Goal: Task Accomplishment & Management: Use online tool/utility

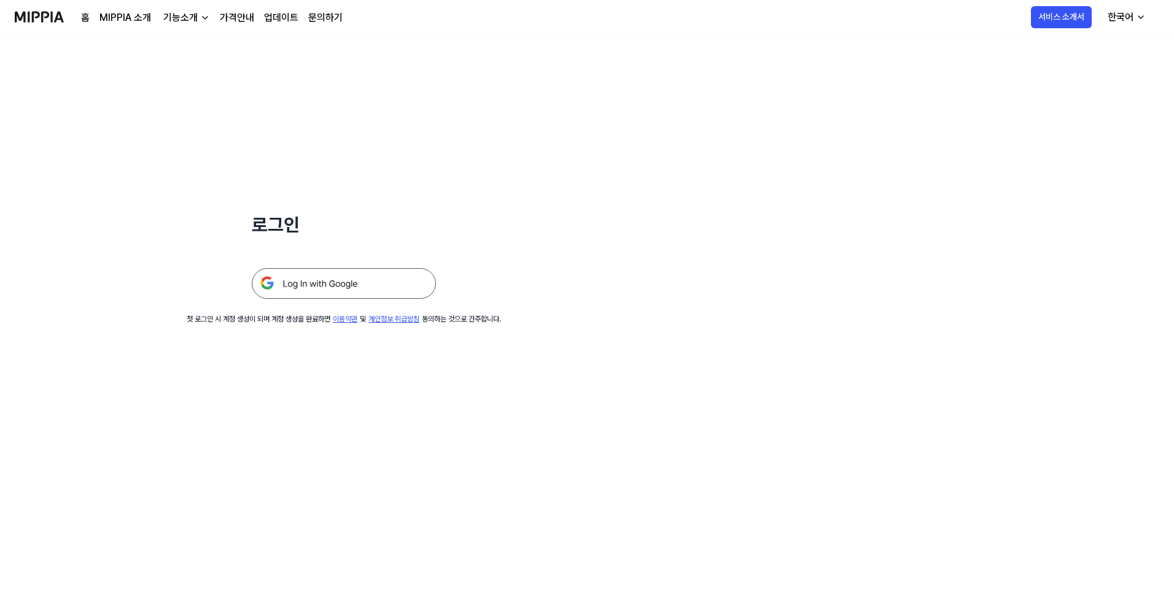
click at [380, 286] on img at bounding box center [344, 283] width 184 height 31
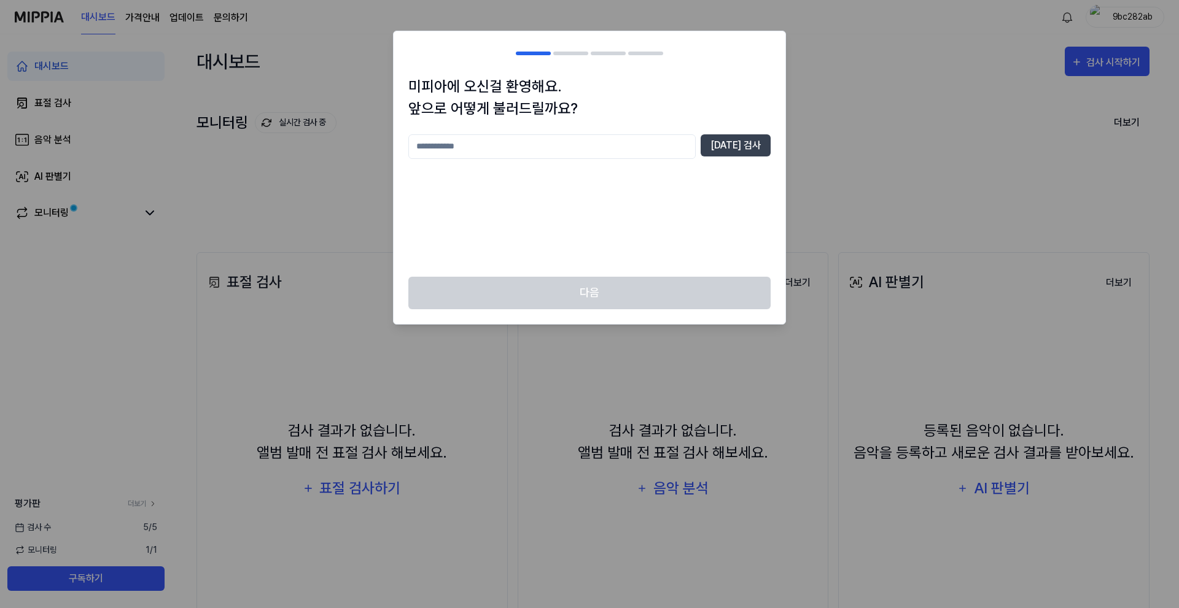
click at [673, 145] on input "text" at bounding box center [551, 146] width 287 height 25
type input "*****"
click at [756, 133] on div "미피아에 오신걸 환영해요. 앞으로 어떻게 불러드릴까요? ***** [DATE] 검사" at bounding box center [590, 176] width 392 height 201
click at [754, 140] on button "[DATE] 검사" at bounding box center [736, 145] width 70 height 22
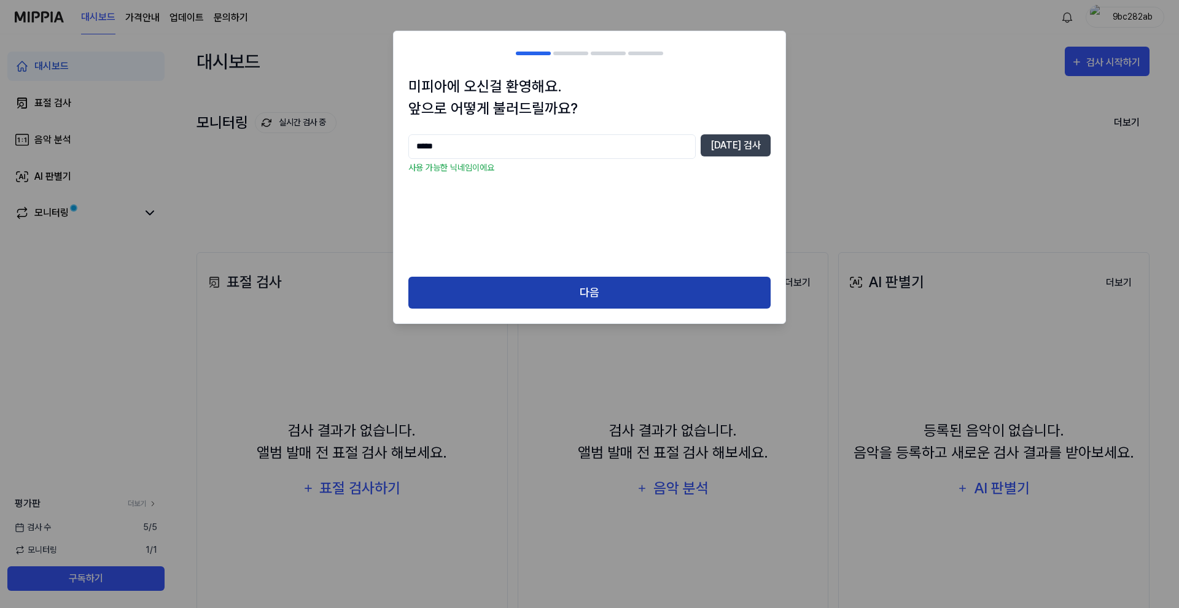
click at [623, 284] on button "다음" at bounding box center [589, 293] width 362 height 33
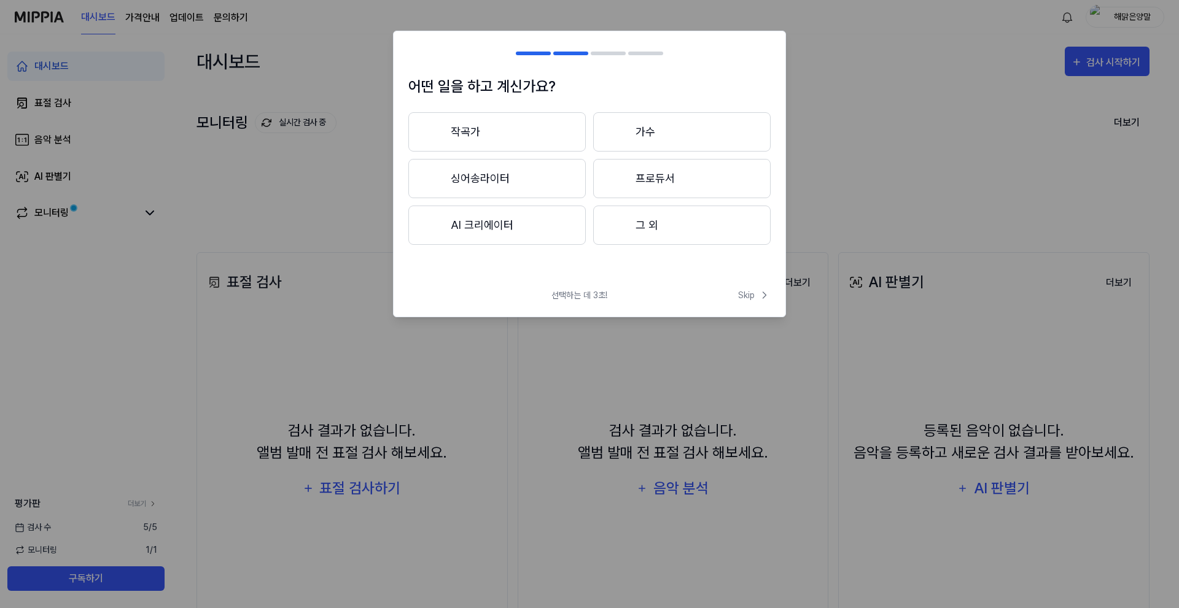
click at [499, 139] on button "작곡가" at bounding box center [496, 131] width 177 height 39
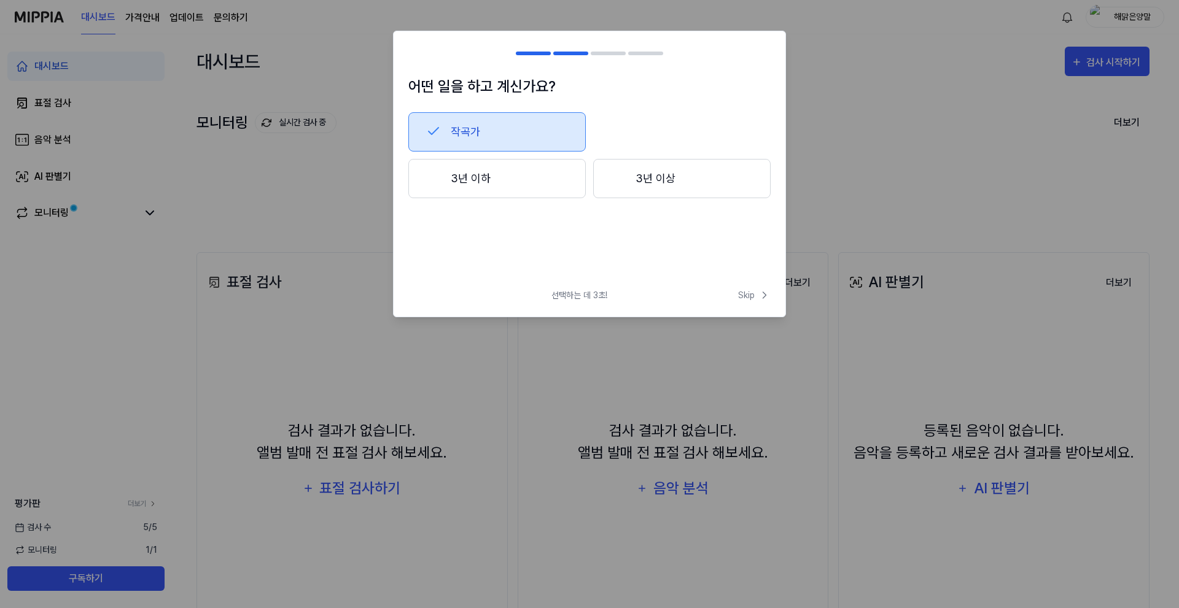
click at [478, 192] on button "3년 이하" at bounding box center [496, 178] width 177 height 39
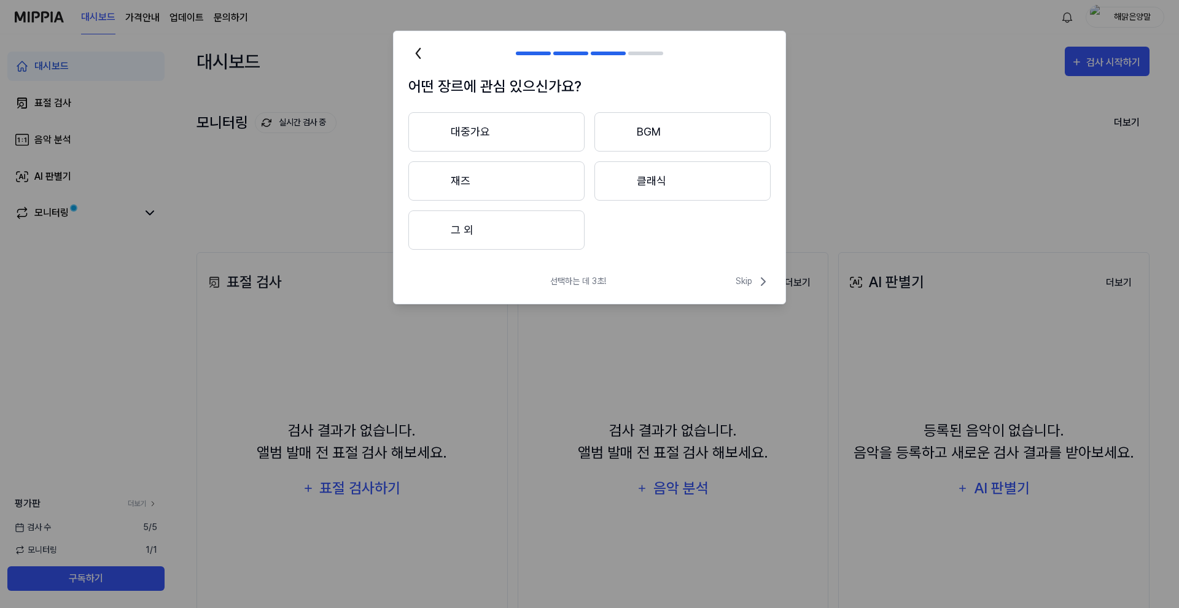
click at [514, 124] on button "대중가요" at bounding box center [496, 131] width 176 height 39
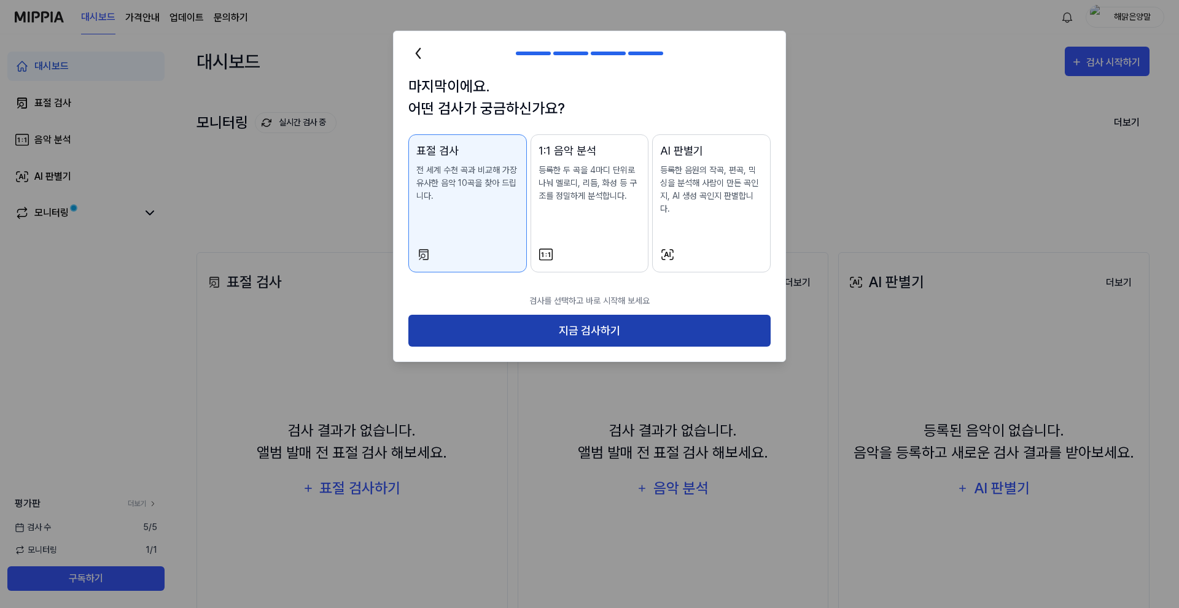
click at [539, 315] on button "지금 검사하기" at bounding box center [589, 331] width 362 height 33
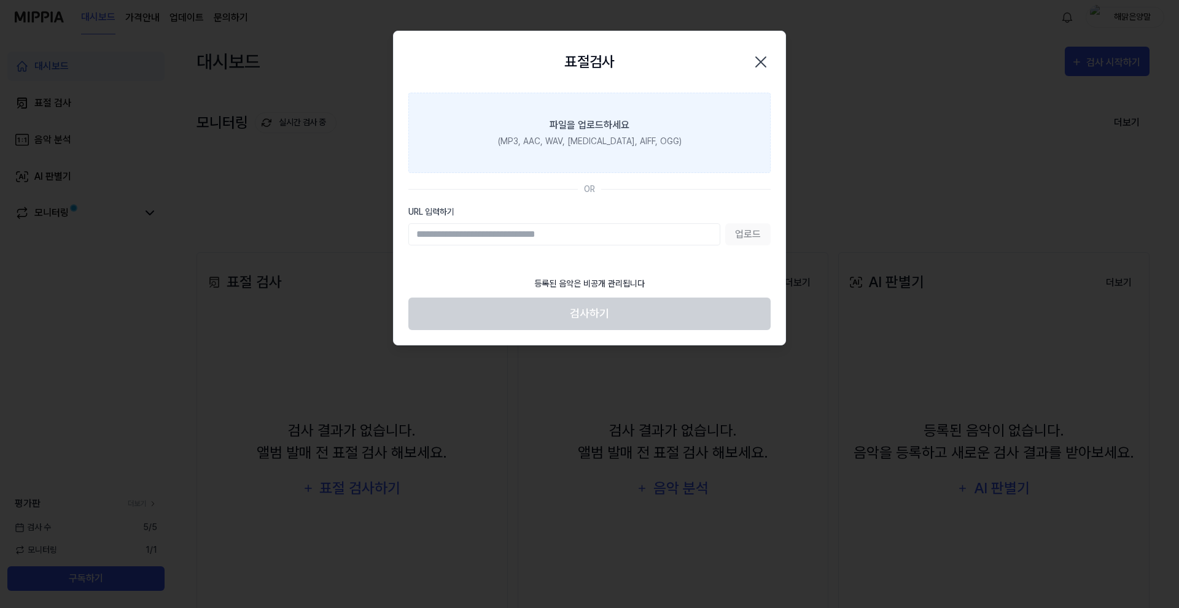
click at [580, 145] on div "(MP3, AAC, WAV, [MEDICAL_DATA], AIFF, OGG)" at bounding box center [590, 141] width 184 height 13
click at [0, 0] on input "파일을 업로드하세요 (MP3, AAC, WAV, [MEDICAL_DATA], AIFF, OGG)" at bounding box center [0, 0] width 0 height 0
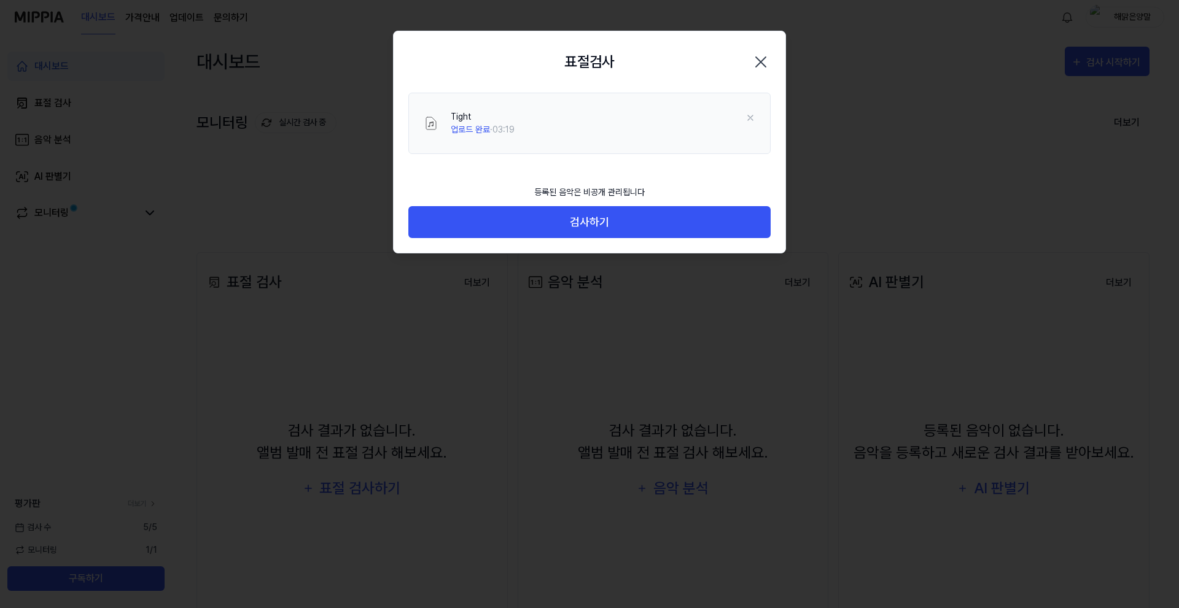
click at [555, 204] on div "등록된 음악은 비공개 관리됩니다" at bounding box center [589, 193] width 125 height 28
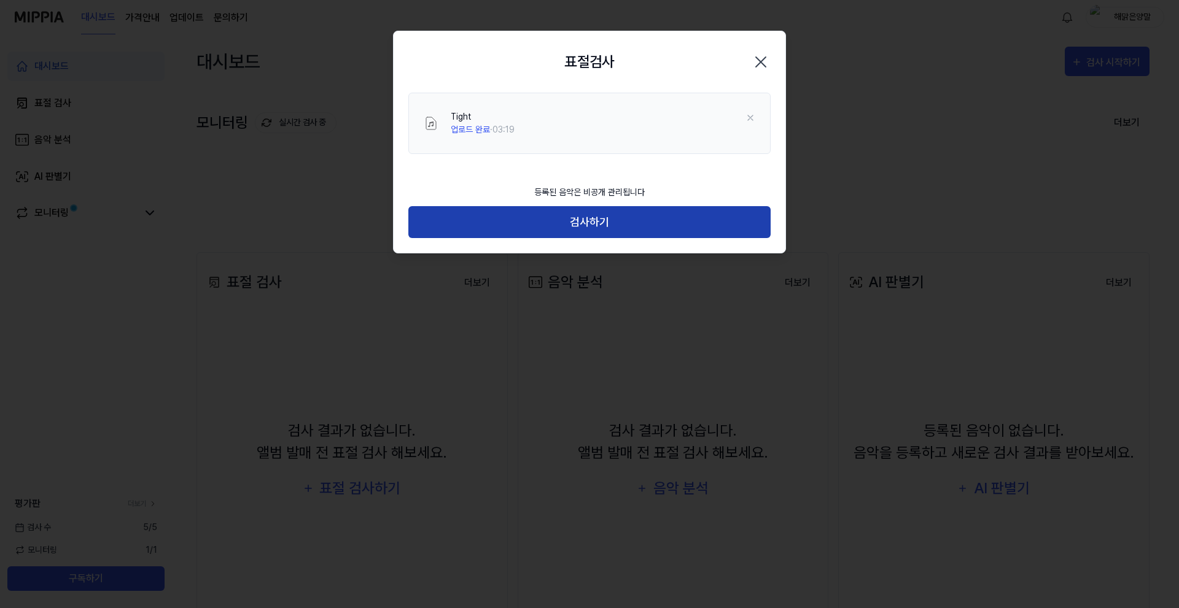
click at [542, 211] on button "검사하기" at bounding box center [589, 222] width 362 height 33
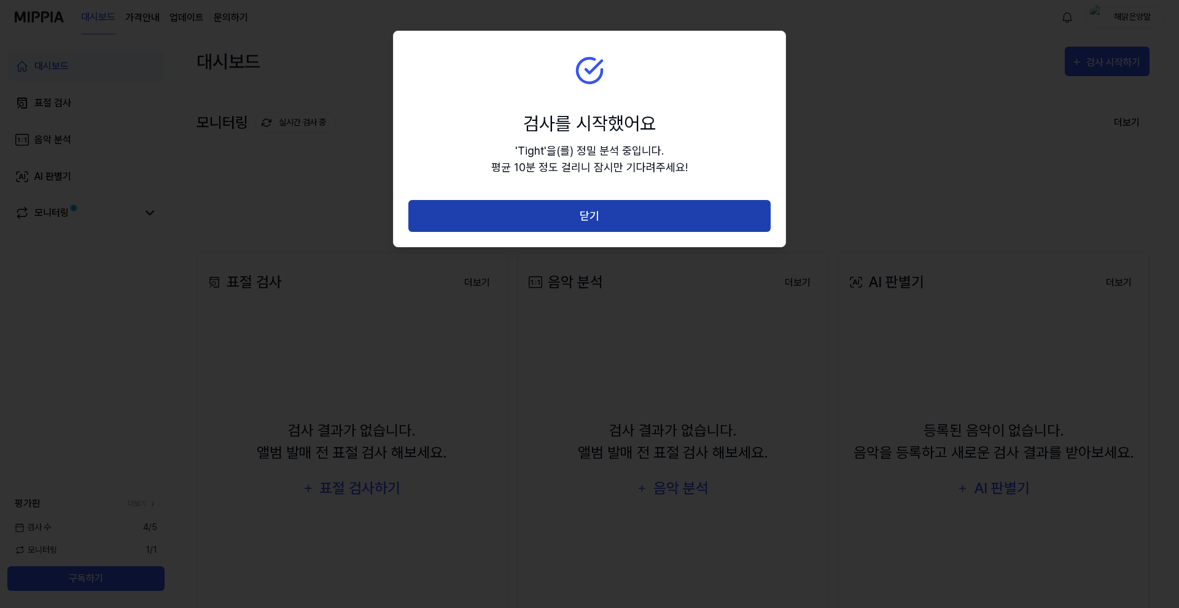
click at [551, 210] on button "닫기" at bounding box center [589, 216] width 362 height 33
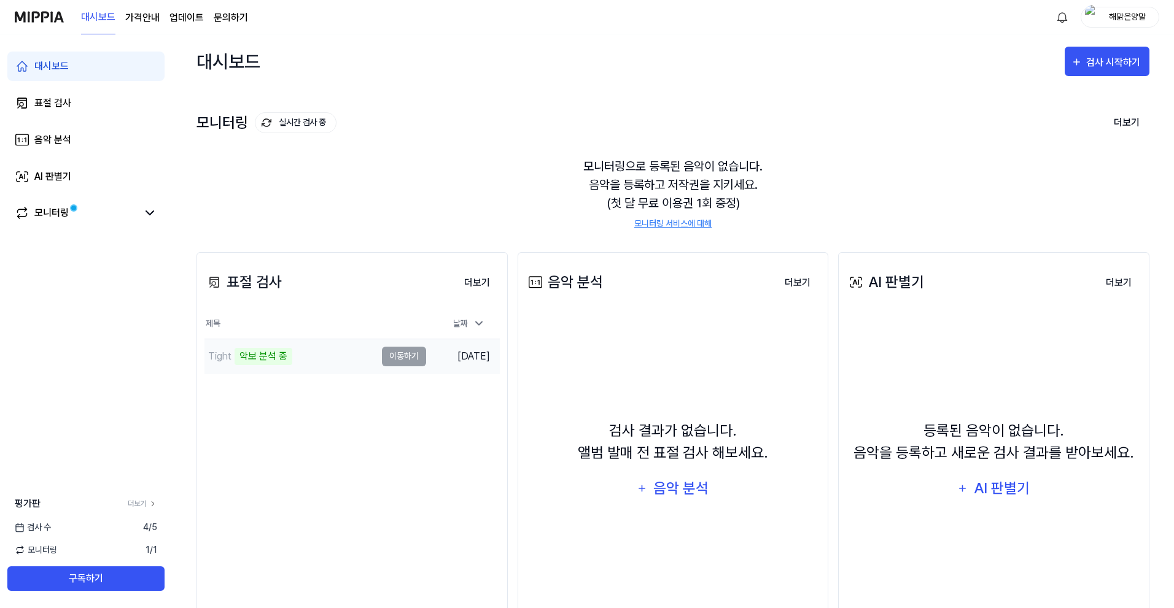
click at [344, 357] on div "Tight 악보 분석 중" at bounding box center [289, 357] width 171 height 34
click at [975, 189] on div "모니터링으로 등록된 음악이 없습니다. 음악을 등록하고 저작권을 지키세요. (첫 달 무료 이용권 1회 증정) 모니터링 서비스에 대해" at bounding box center [672, 193] width 953 height 103
click at [479, 276] on button "더보기" at bounding box center [476, 283] width 45 height 25
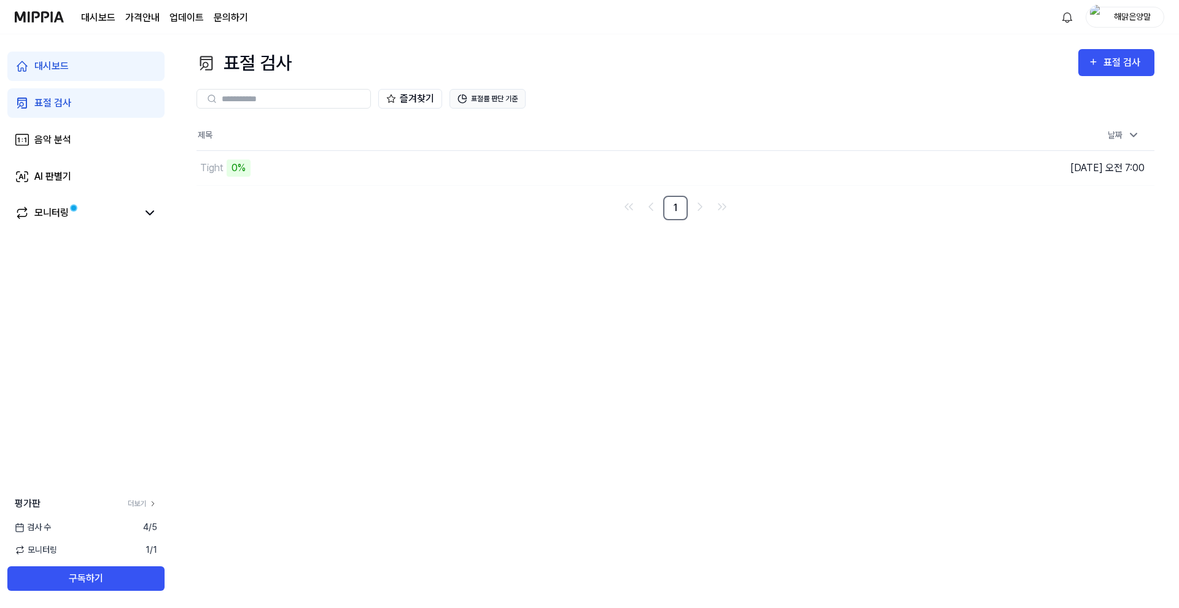
click at [520, 92] on button "표절률 판단 기준" at bounding box center [487, 99] width 76 height 20
click at [826, 163] on td "Tight 0% 이동하기" at bounding box center [555, 168] width 718 height 34
click at [467, 91] on button "표절률 판단 기준" at bounding box center [487, 99] width 76 height 20
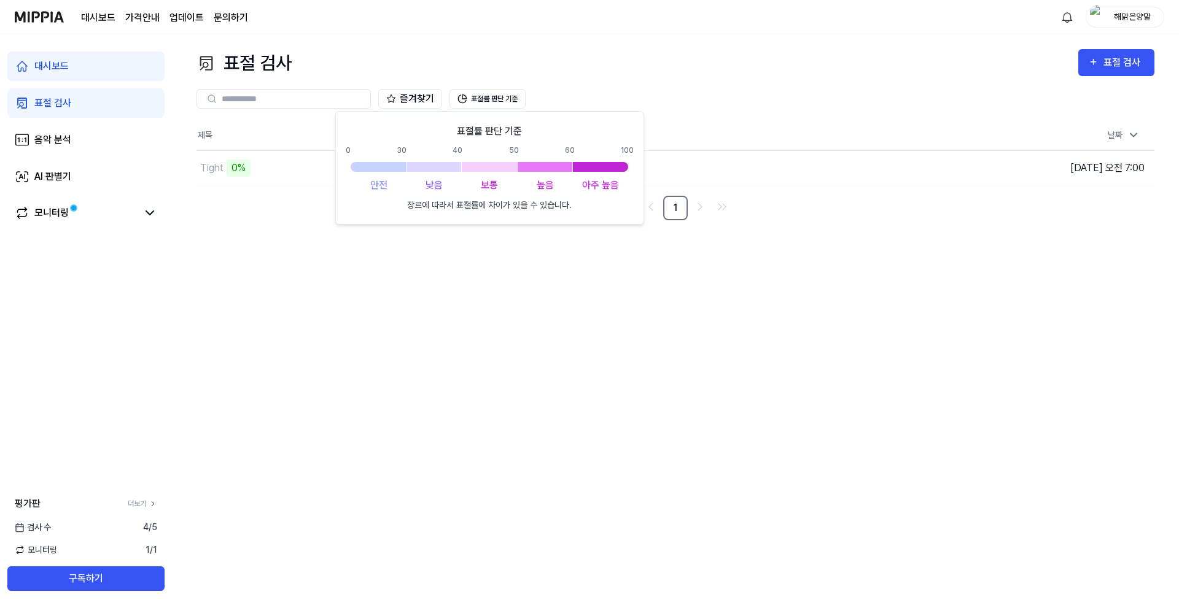
drag, startPoint x: 450, startPoint y: 425, endPoint x: 345, endPoint y: 267, distance: 189.5
click at [452, 416] on div "표절 검사 표절 검사 표절 검사 음악 분석 AI 판별기 즐겨찾기 표절률 판단 기준 제목 날짜 Tight 0% 이동하기 [DATE] 오전 7:0…" at bounding box center [675, 321] width 1007 height 574
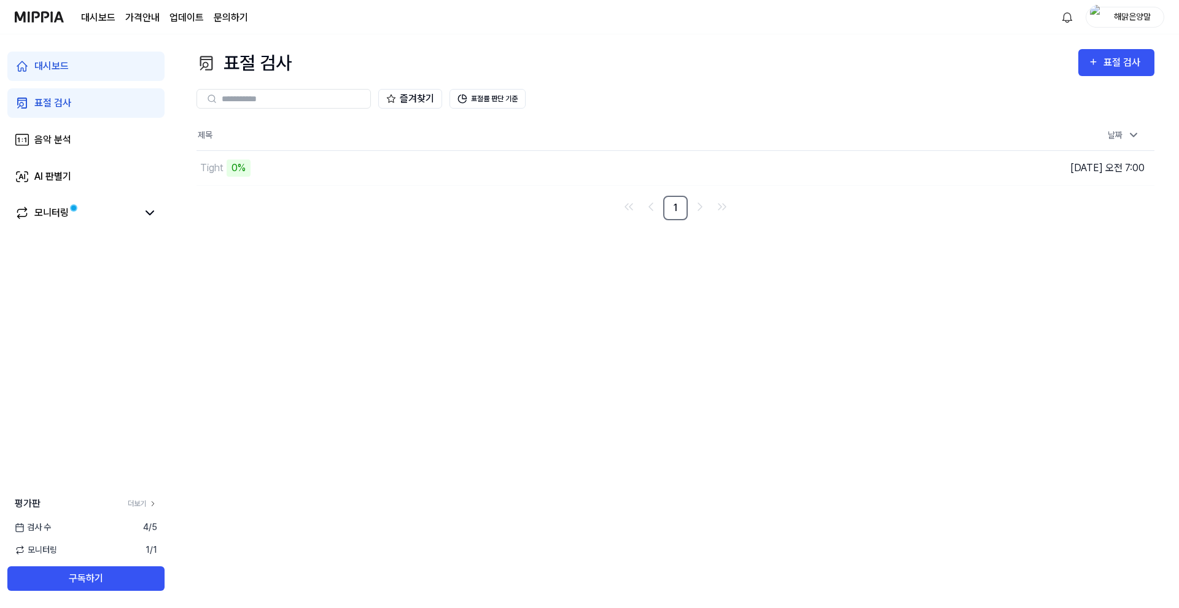
click at [120, 76] on link "대시보드" at bounding box center [85, 66] width 157 height 29
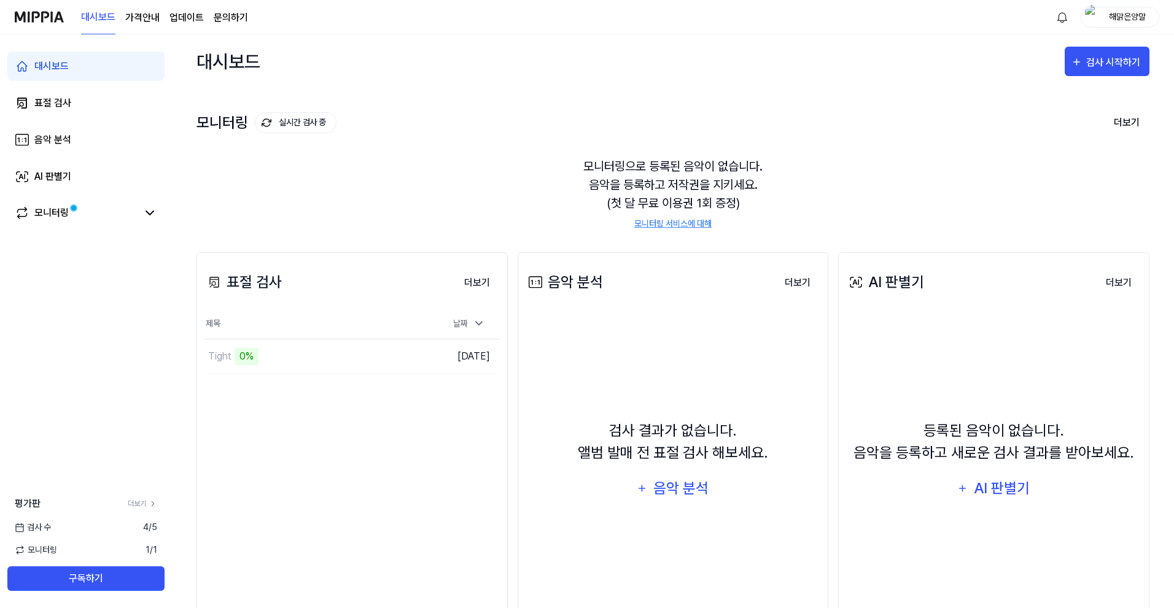
click at [489, 152] on div "모니터링으로 등록된 음악이 없습니다. 음악을 등록하고 저작권을 지키세요. (첫 달 무료 이용권 1회 증정) 모니터링 서비스에 대해" at bounding box center [672, 193] width 953 height 103
drag, startPoint x: 932, startPoint y: 112, endPoint x: 936, endPoint y: 94, distance: 18.2
click at [933, 111] on div "모니터링 실시간 검사 중 더보기 모니터링 모니터링으로 등록된 음악이 없습니다. 음악을 등록하고 저작권을 지키세요. (첫 달 무료 이용권 1회 …" at bounding box center [672, 157] width 953 height 139
click at [911, 76] on div "대시보드 검사 시작하기" at bounding box center [672, 61] width 953 height 54
